Goal: Task Accomplishment & Management: Use online tool/utility

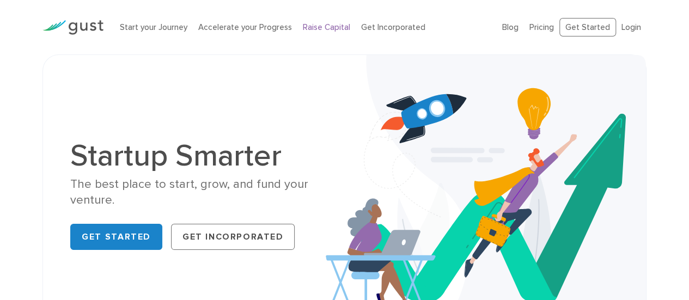
click at [321, 23] on link "Raise Capital" at bounding box center [326, 27] width 47 height 10
click at [90, 32] on img at bounding box center [72, 27] width 61 height 15
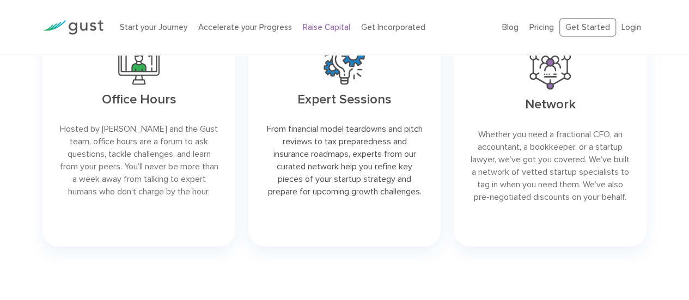
scroll to position [1448, 0]
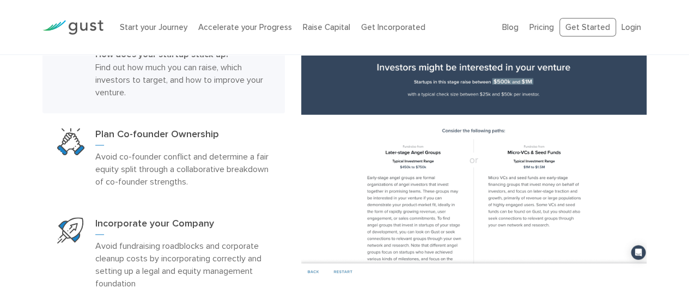
scroll to position [632, 0]
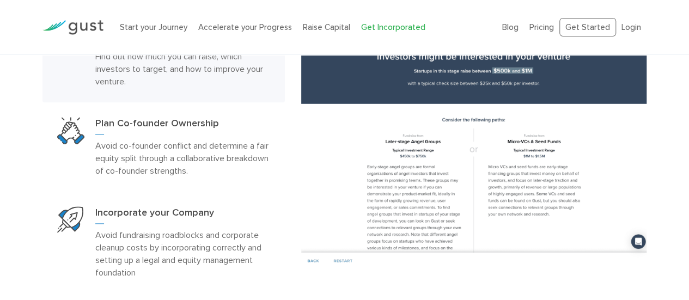
click at [378, 27] on link "Get Incorporated" at bounding box center [393, 27] width 64 height 10
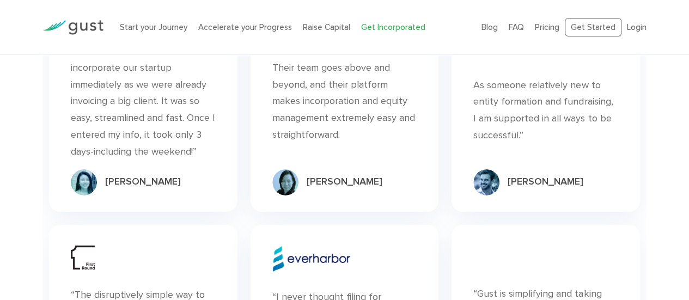
scroll to position [6137, 0]
